Goal: Task Accomplishment & Management: Manage account settings

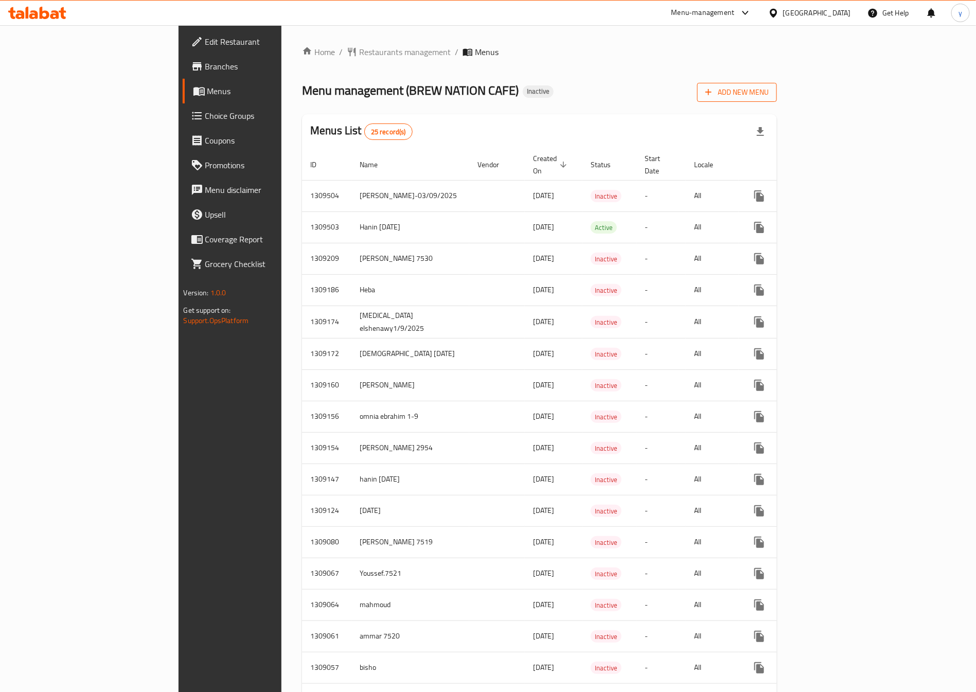
click at [768, 98] on span "Add New Menu" at bounding box center [736, 92] width 63 height 13
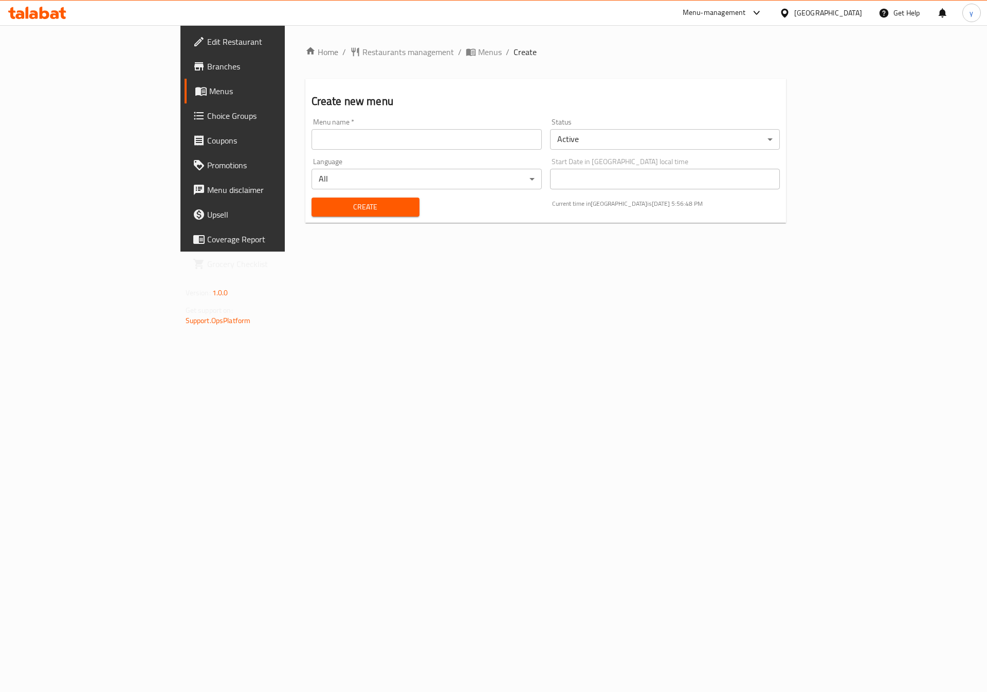
click at [465, 138] on input "text" at bounding box center [427, 139] width 230 height 21
click at [312, 139] on input "[MEDICAL_DATA] elshenawy1/9/2025" at bounding box center [427, 139] width 230 height 21
type input "[MEDICAL_DATA] elshenawy3/9/2025"
click at [355, 202] on span "Create" at bounding box center [366, 207] width 92 height 13
click at [632, 139] on body "​ Menu-management [GEOGRAPHIC_DATA] Get Help y Edit Restaurant Branches Menus C…" at bounding box center [493, 358] width 987 height 667
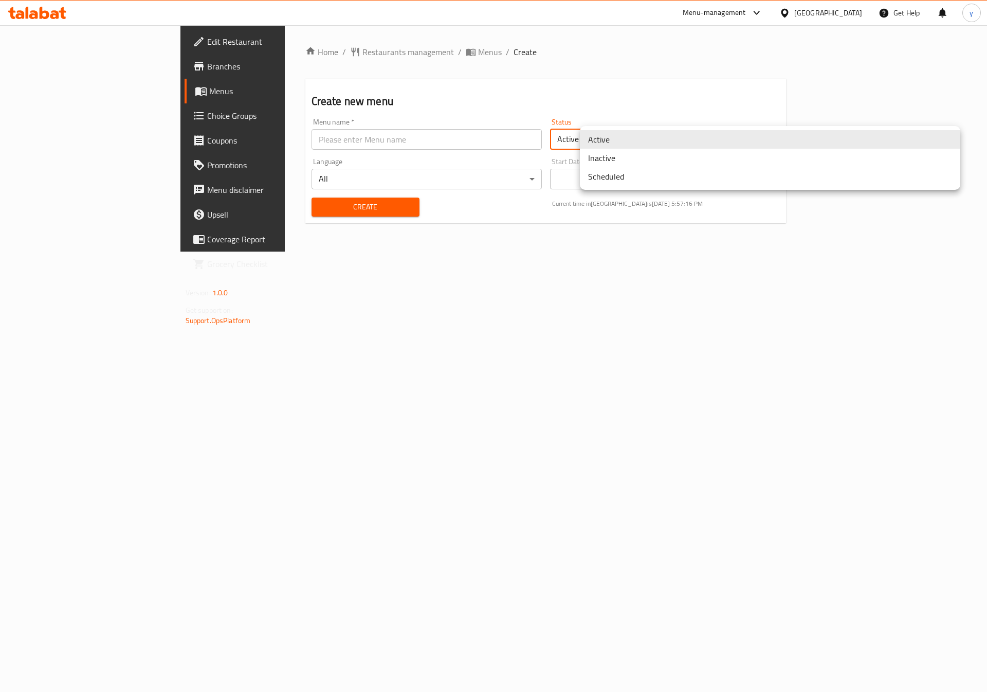
click at [646, 154] on li "Inactive" at bounding box center [770, 158] width 381 height 19
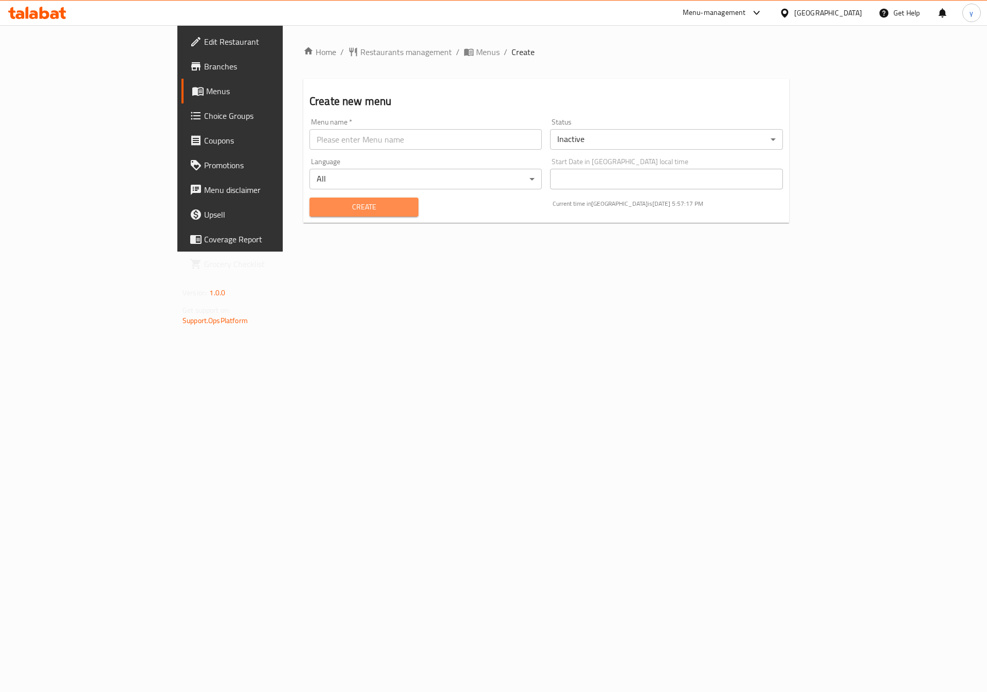
click at [351, 201] on span "Create" at bounding box center [364, 207] width 93 height 13
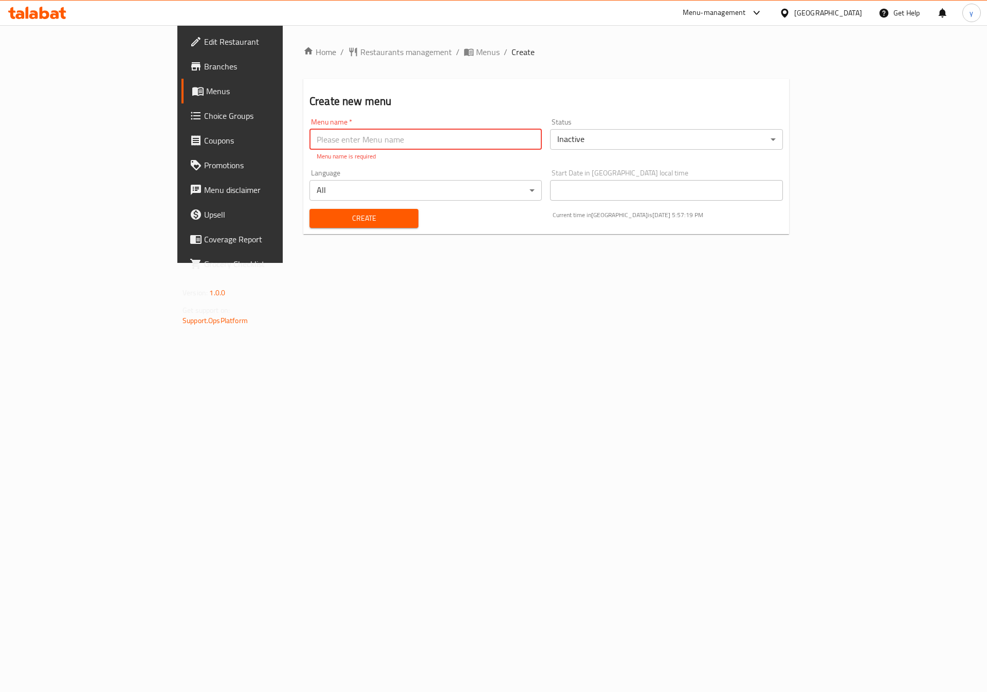
click at [362, 137] on input "text" at bounding box center [426, 139] width 232 height 21
type input "[MEDICAL_DATA] elshenawy3/9/2025"
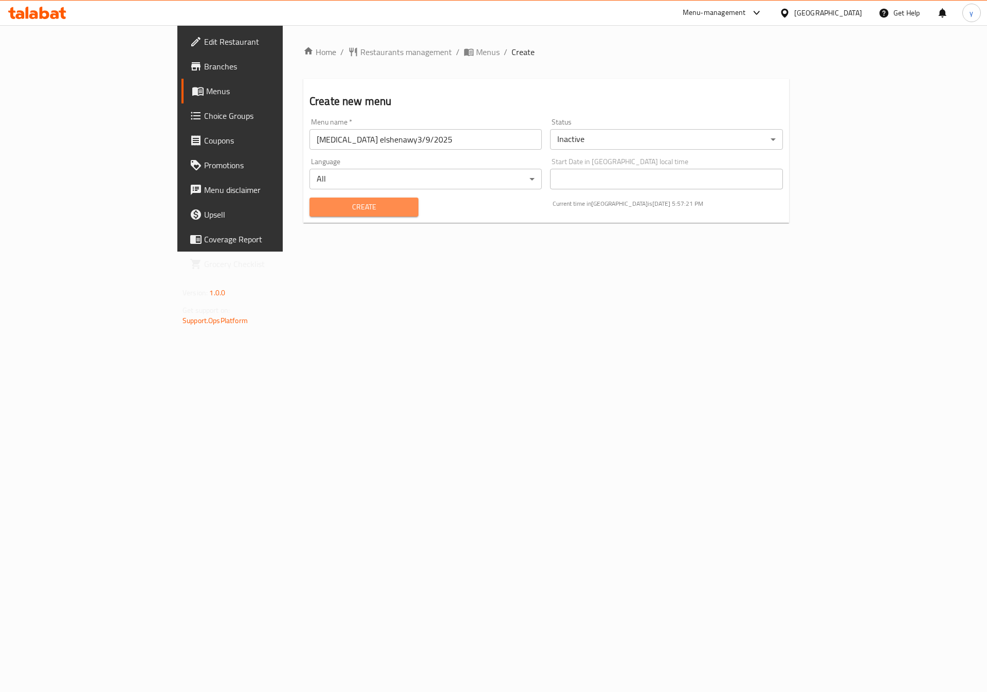
click at [351, 208] on span "Create" at bounding box center [364, 207] width 93 height 13
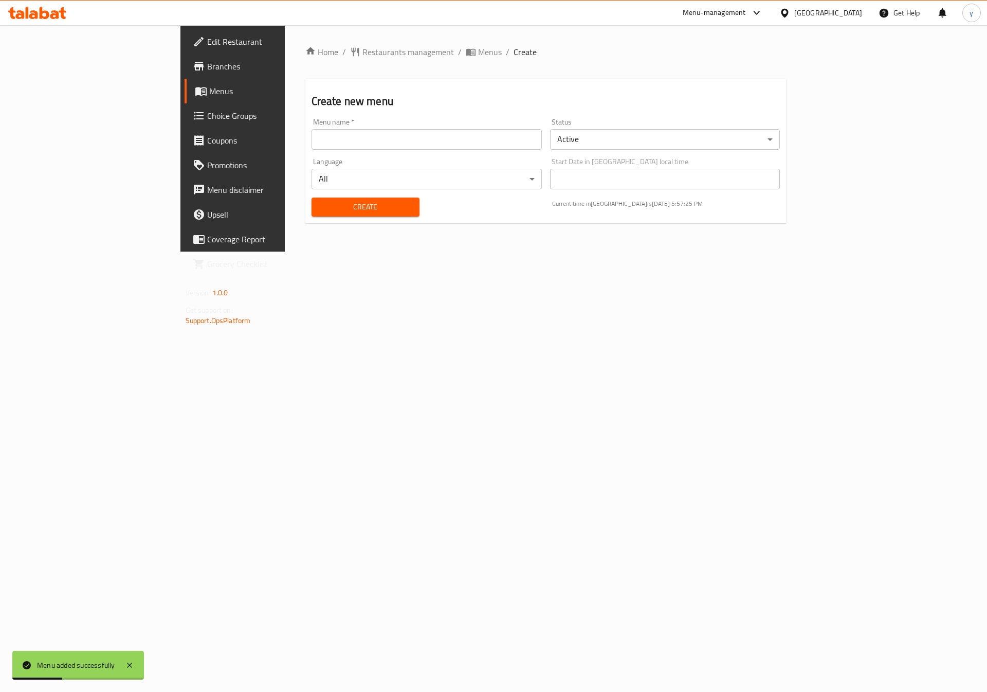
click at [386, 142] on input "text" at bounding box center [427, 139] width 230 height 21
type input "[MEDICAL_DATA] elshenawy3/9/2025"
click at [346, 210] on span "Create" at bounding box center [366, 207] width 92 height 13
click at [394, 145] on input "text" at bounding box center [427, 139] width 230 height 21
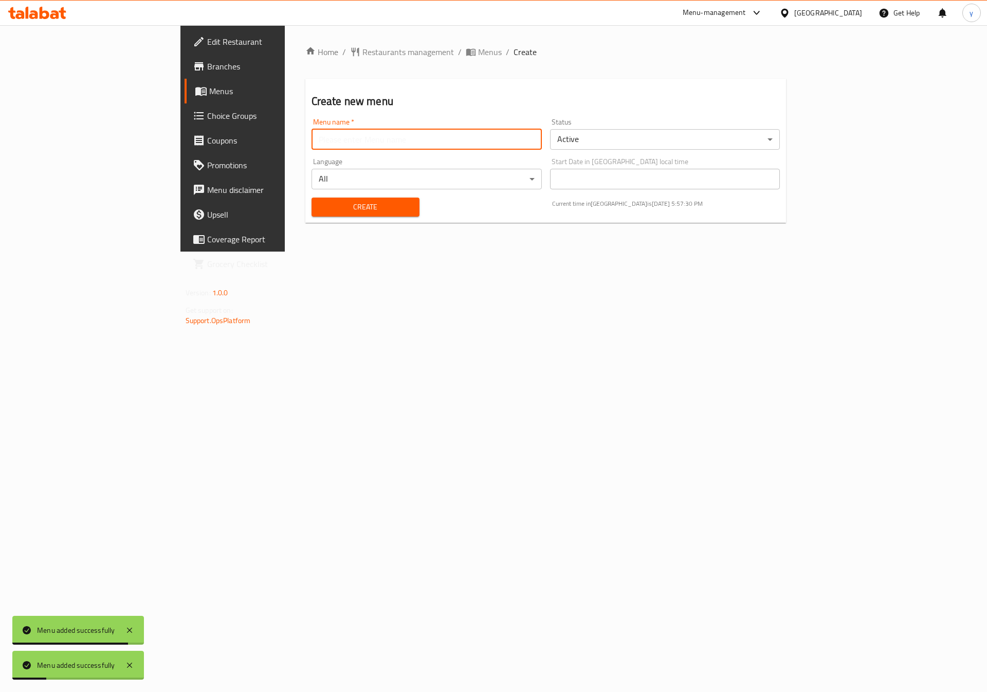
type input "[MEDICAL_DATA] elshenawy3/9/2025"
click at [402, 144] on input "[MEDICAL_DATA] elshenawy3/9/2025" at bounding box center [427, 139] width 230 height 21
click at [410, 170] on body "Menu added successfully Menu added successfully ​ Menu-management [GEOGRAPHIC_D…" at bounding box center [493, 358] width 987 height 667
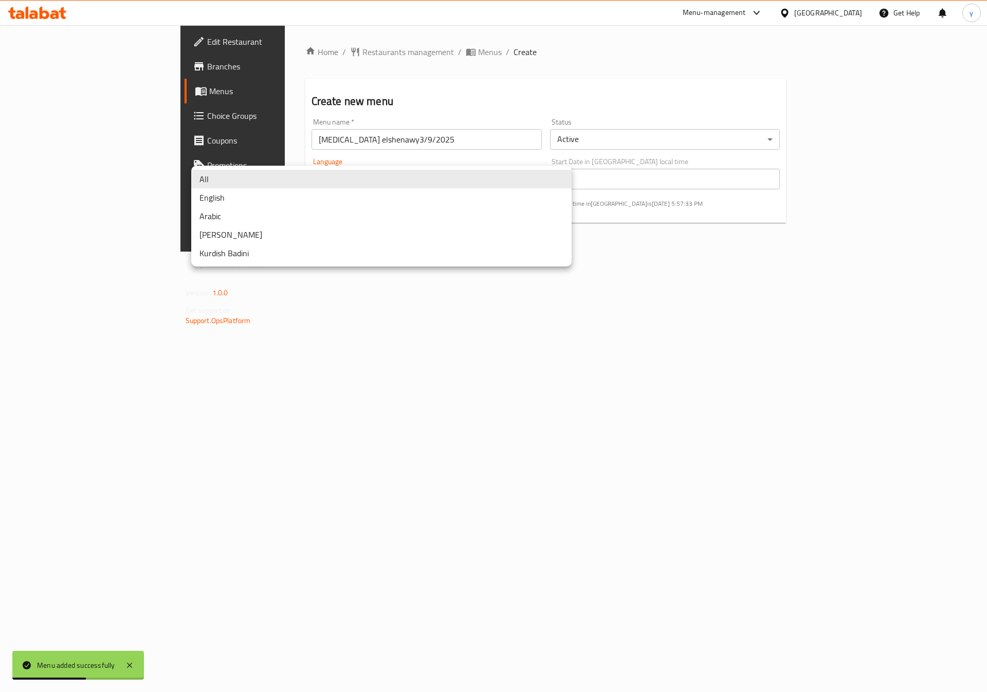
click at [700, 149] on div at bounding box center [493, 346] width 987 height 692
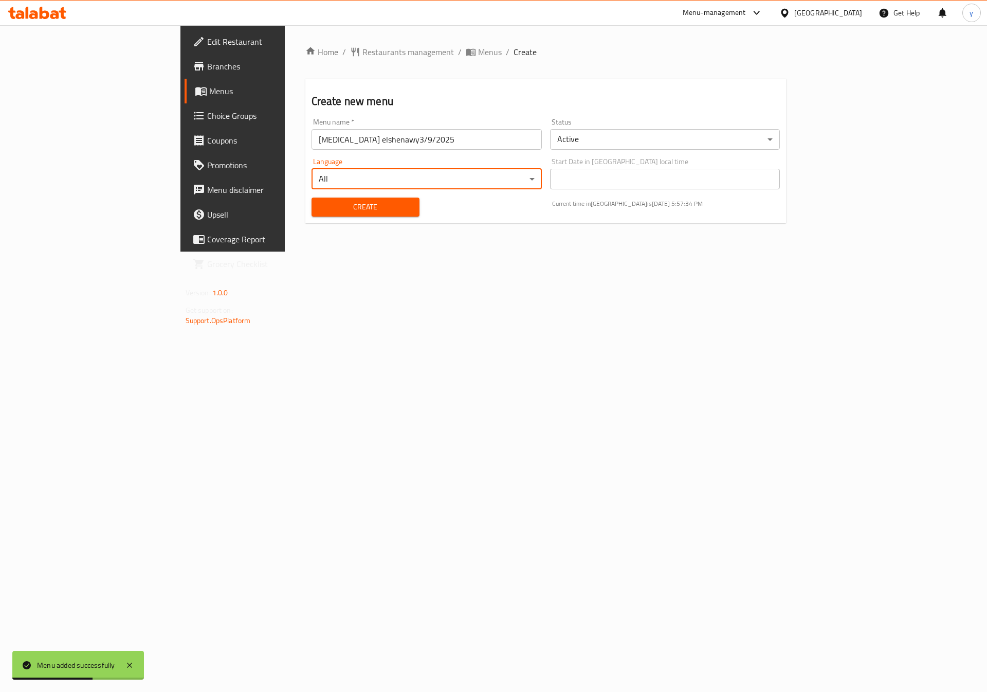
click at [630, 252] on div "Home / Restaurants management / Menus / Create Create new menu Menu name   * [M…" at bounding box center [546, 138] width 523 height 226
click at [330, 207] on span "Create" at bounding box center [366, 207] width 92 height 13
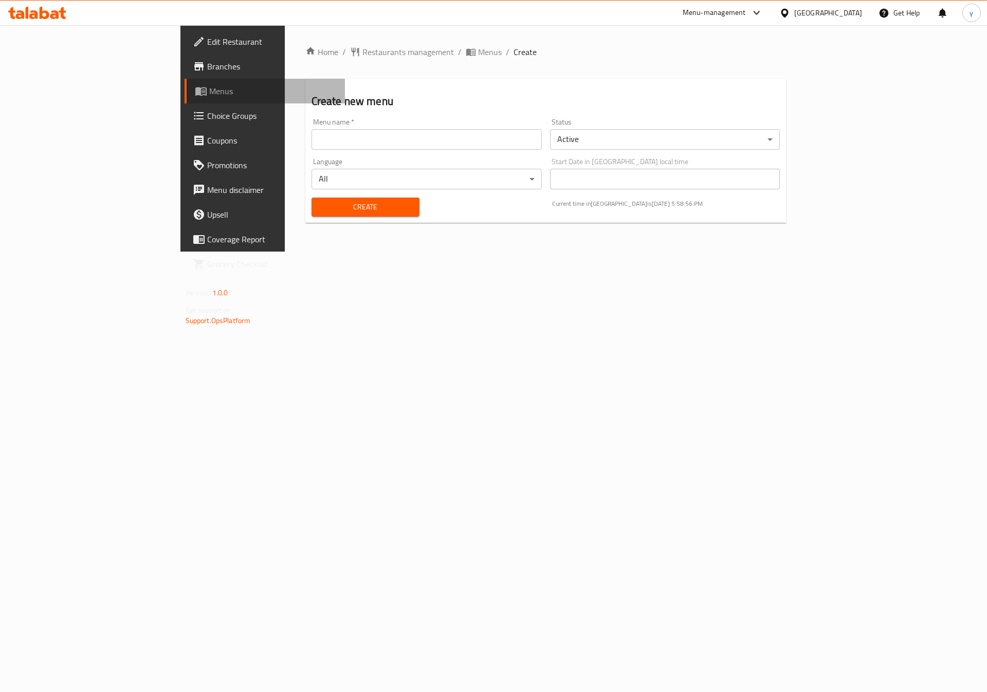
click at [209, 89] on span "Menus" at bounding box center [273, 91] width 128 height 12
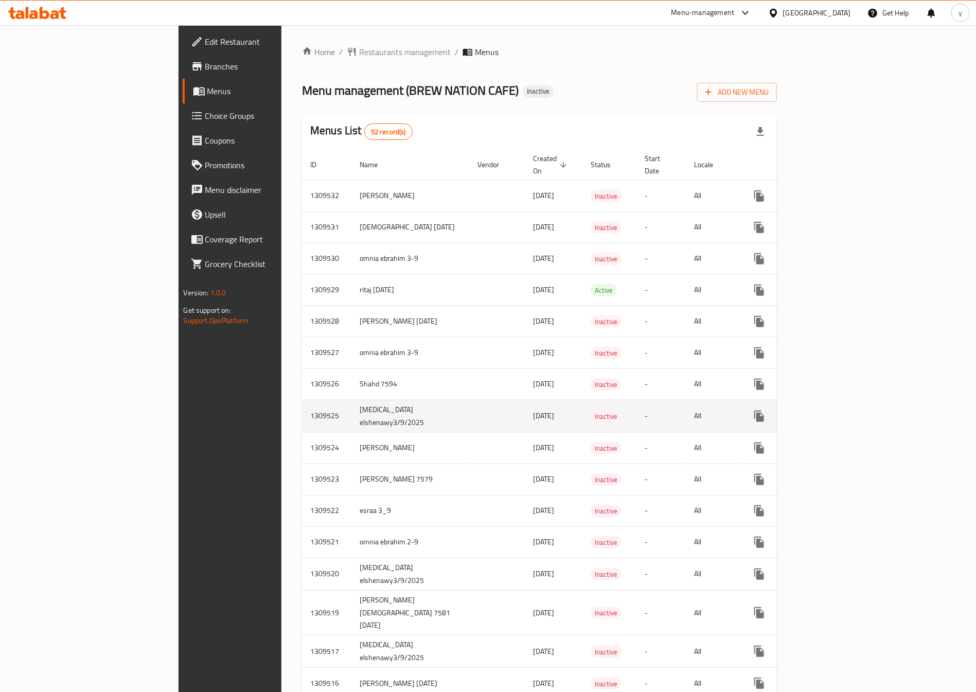
click at [686, 406] on td "-" at bounding box center [660, 416] width 49 height 32
click at [351, 409] on td "[MEDICAL_DATA] elshenawy3/9/2025" at bounding box center [410, 416] width 118 height 32
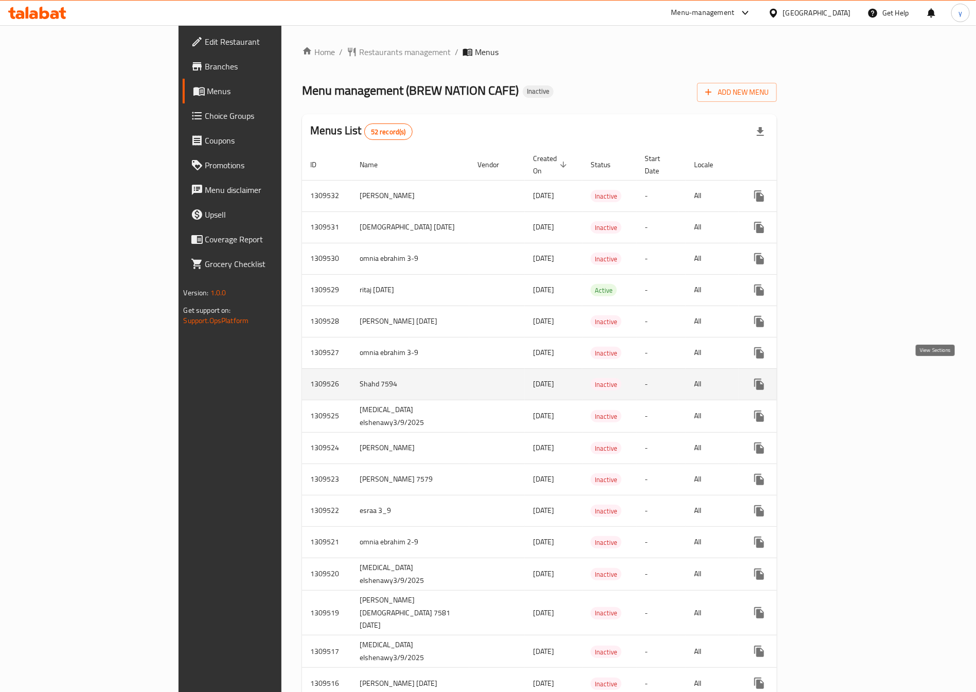
click at [839, 378] on icon "enhanced table" at bounding box center [833, 384] width 12 height 12
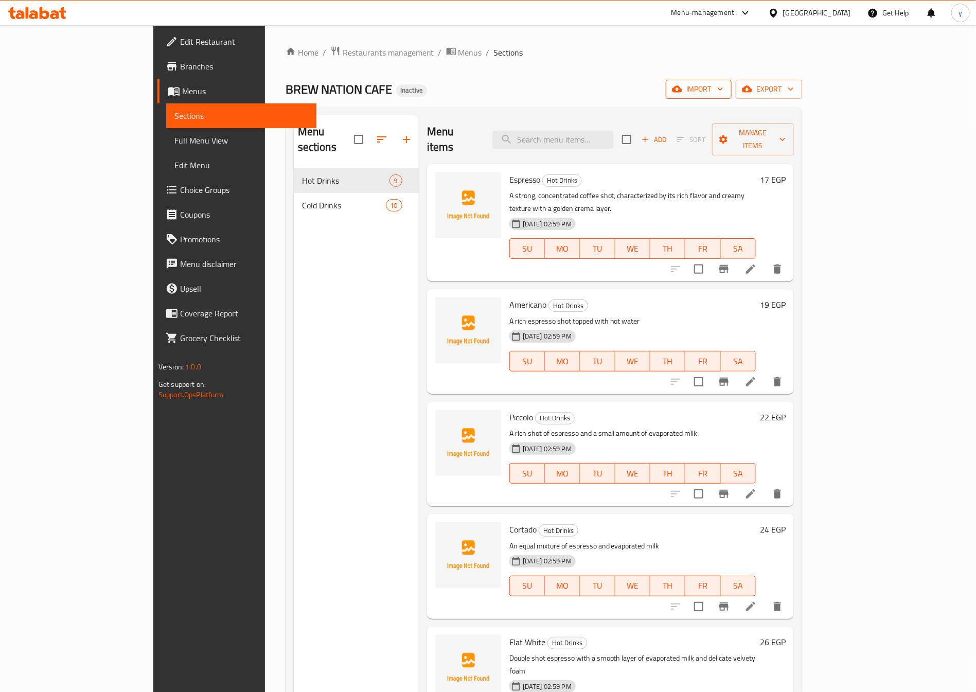
click at [723, 91] on span "import" at bounding box center [698, 89] width 49 height 13
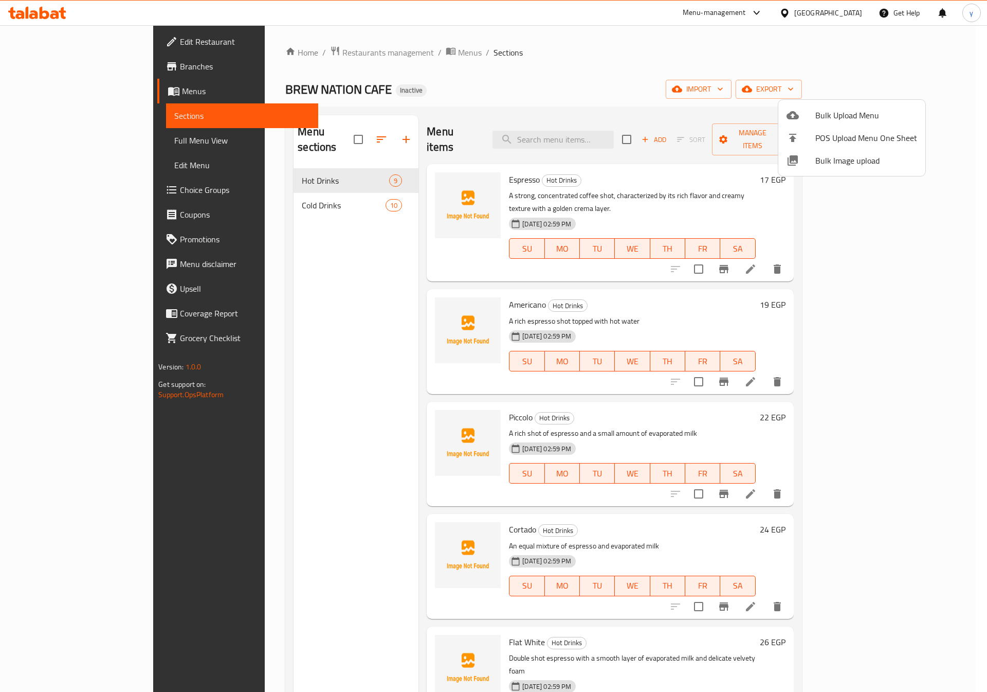
click at [293, 334] on div at bounding box center [493, 346] width 987 height 692
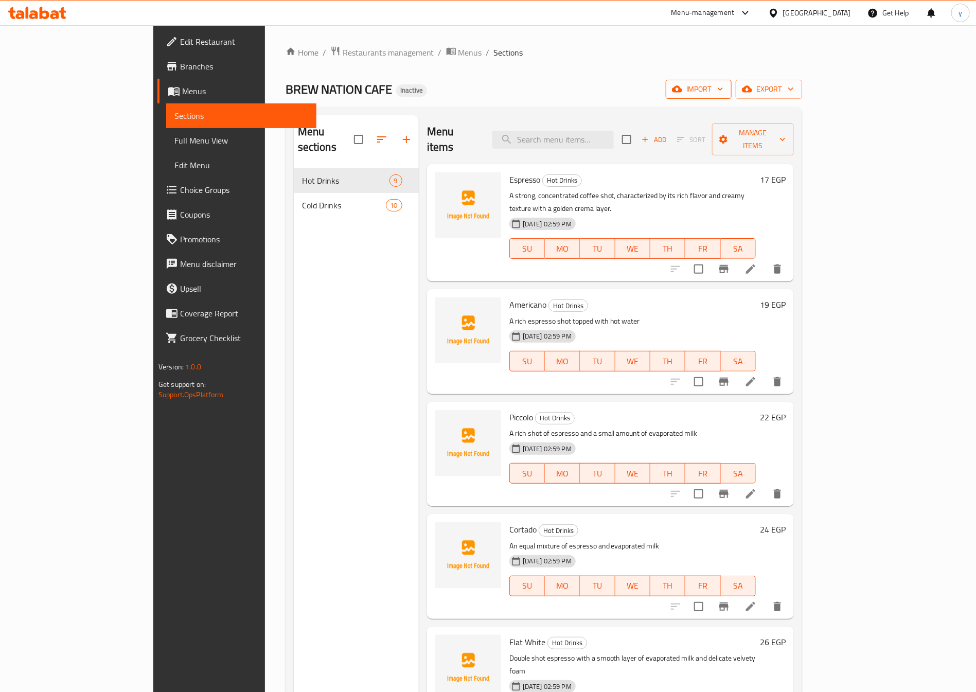
click at [682, 92] on icon "button" at bounding box center [677, 89] width 10 height 7
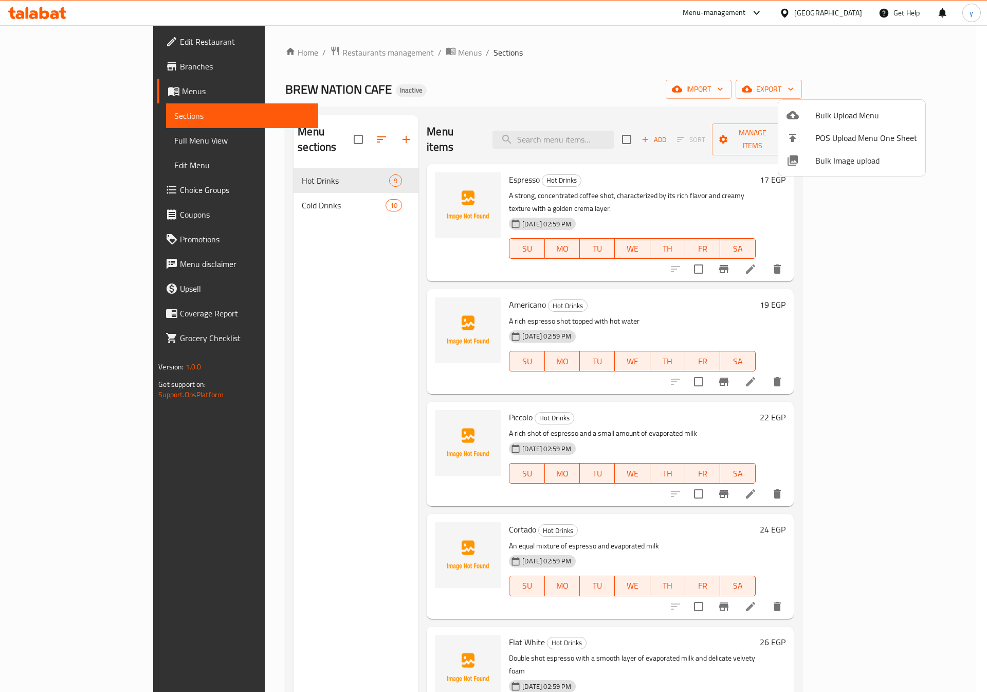
click at [304, 437] on div at bounding box center [493, 346] width 987 height 692
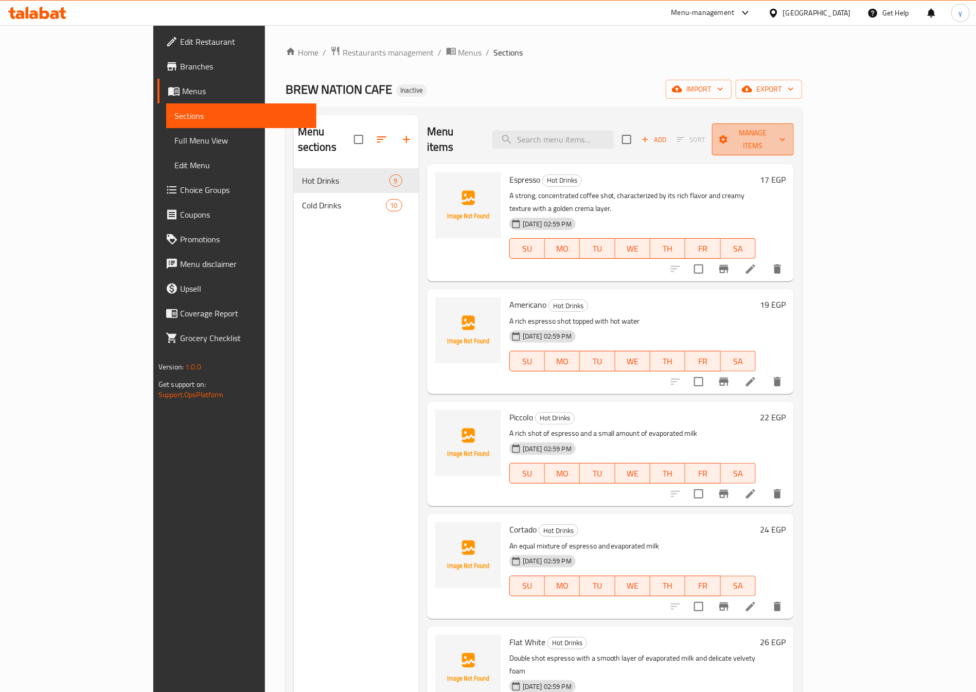
click at [785, 136] on span "Manage items" at bounding box center [752, 140] width 65 height 26
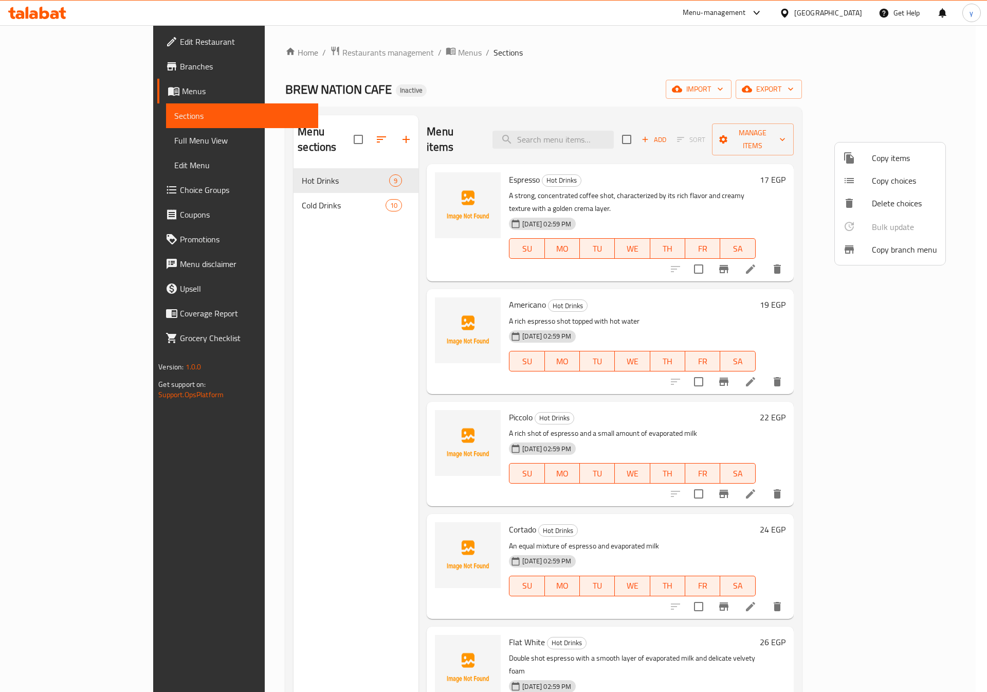
click at [692, 84] on div at bounding box center [493, 346] width 987 height 692
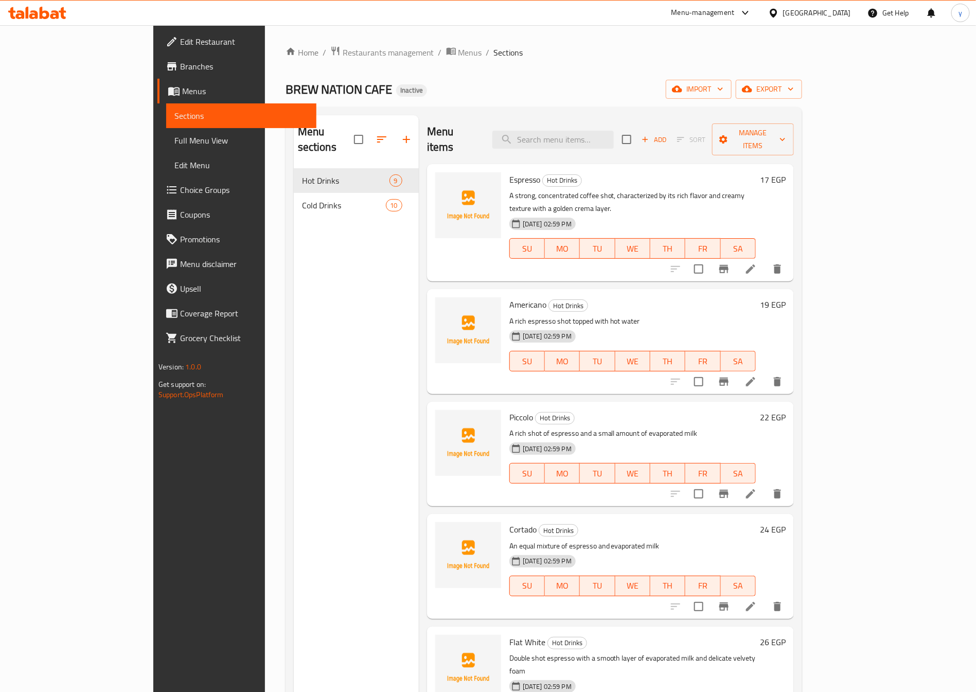
click at [182, 85] on span "Menus" at bounding box center [245, 91] width 126 height 12
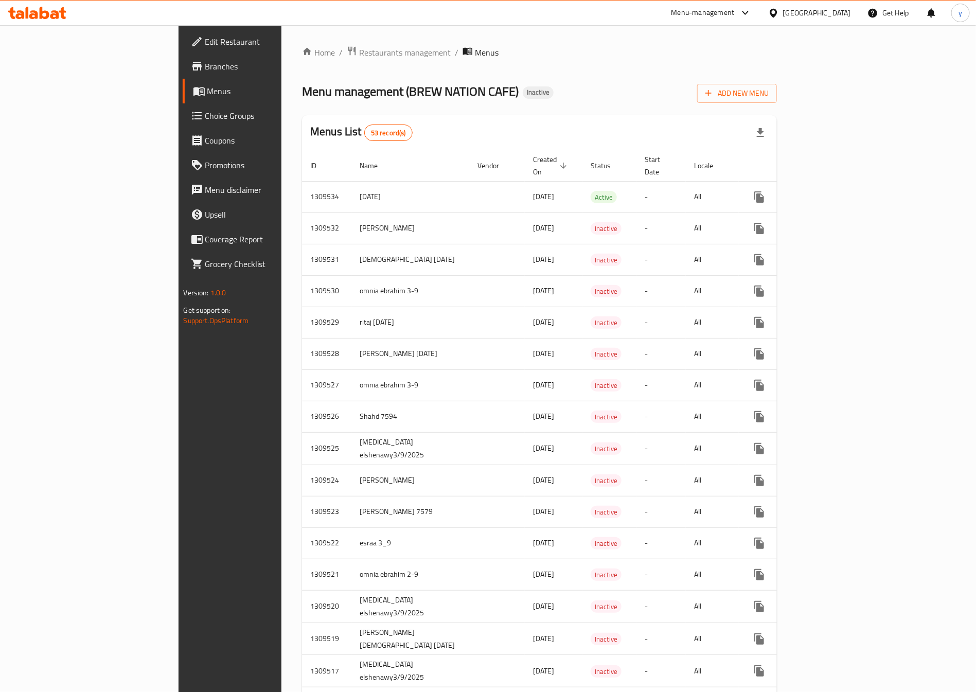
click at [567, 87] on div "Menu management ( BREW NATION CAFE ) Inactive Add New Menu" at bounding box center [539, 91] width 475 height 23
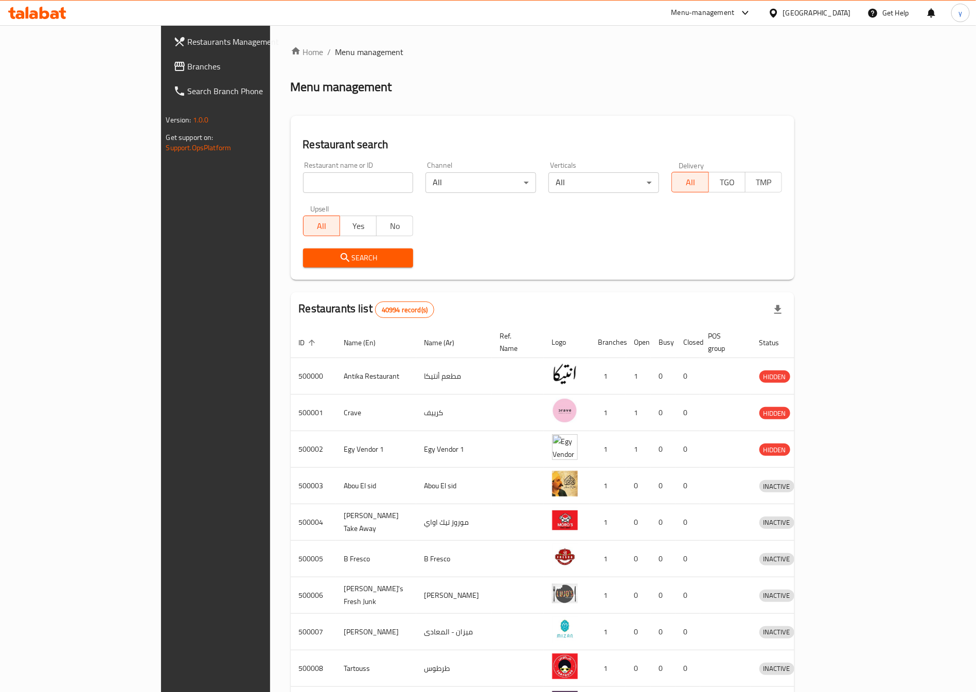
click at [303, 175] on input "search" at bounding box center [358, 182] width 111 height 21
type input "776251"
drag, startPoint x: 303, startPoint y: 182, endPoint x: 105, endPoint y: 171, distance: 197.8
click at [161, 171] on div "Restaurants Management Branches Search Branch Phone Version: 1.0.0 Get support …" at bounding box center [488, 401] width 654 height 753
